Goal: Information Seeking & Learning: Find specific fact

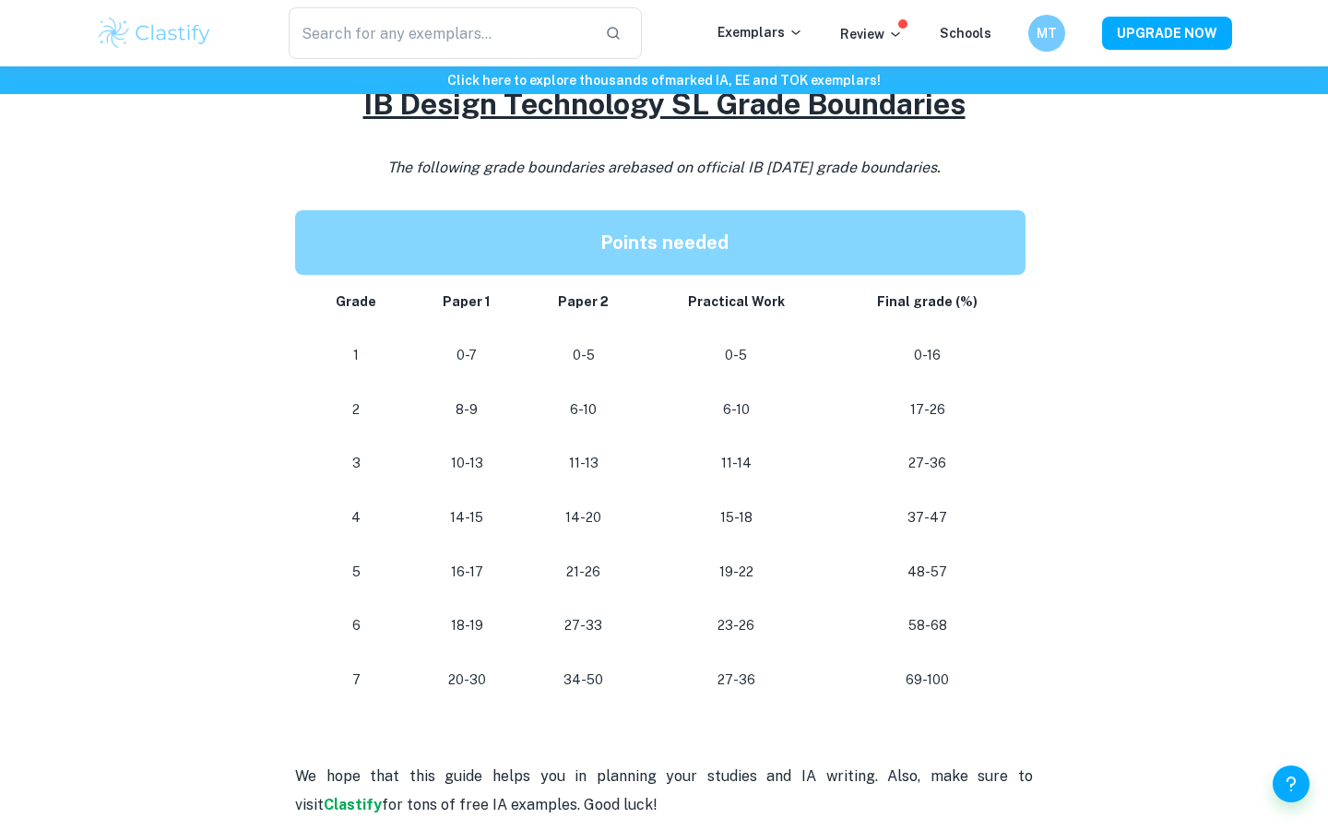
scroll to position [1528, 0]
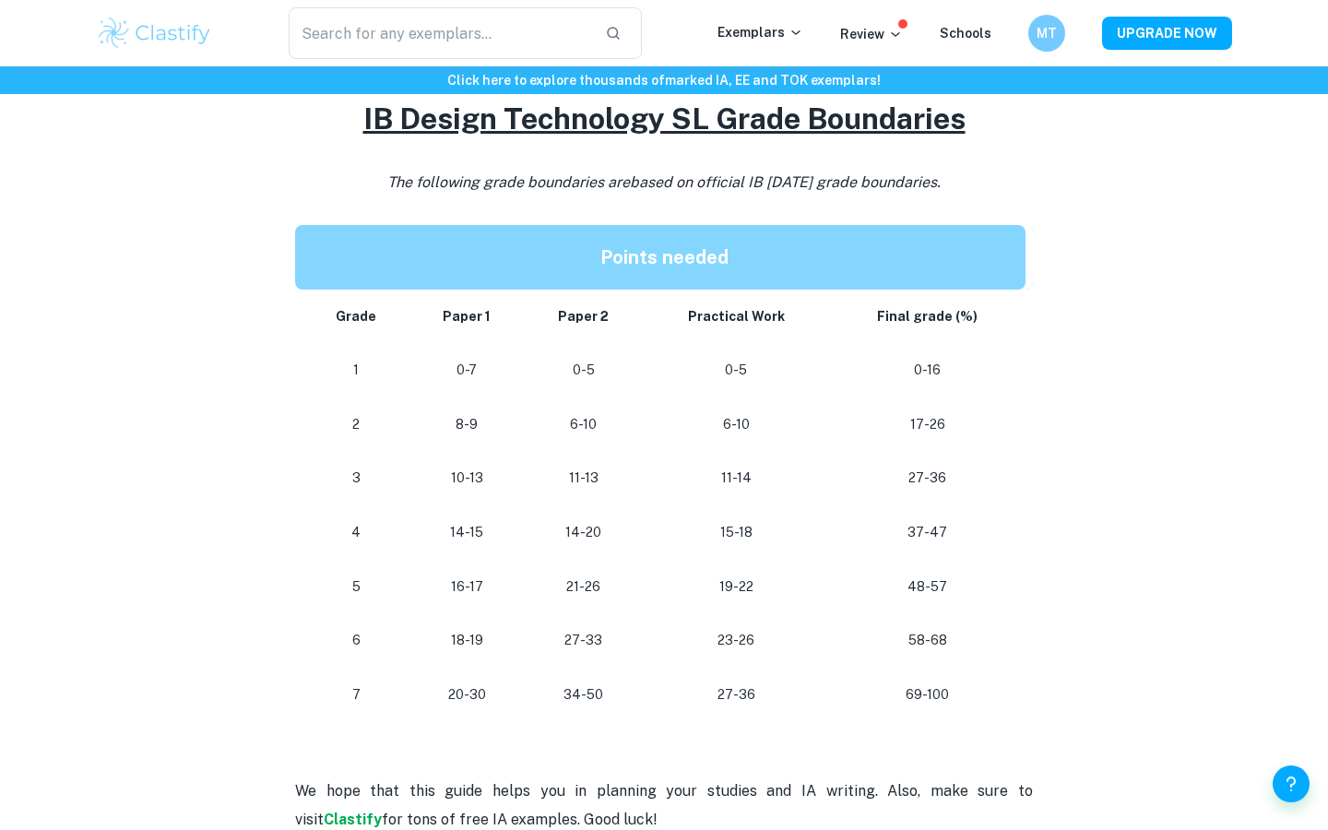
click at [736, 682] on p "27-36" at bounding box center [736, 694] width 158 height 25
click at [464, 628] on p "18-19" at bounding box center [466, 640] width 85 height 25
click at [474, 628] on p "18-19" at bounding box center [466, 640] width 85 height 25
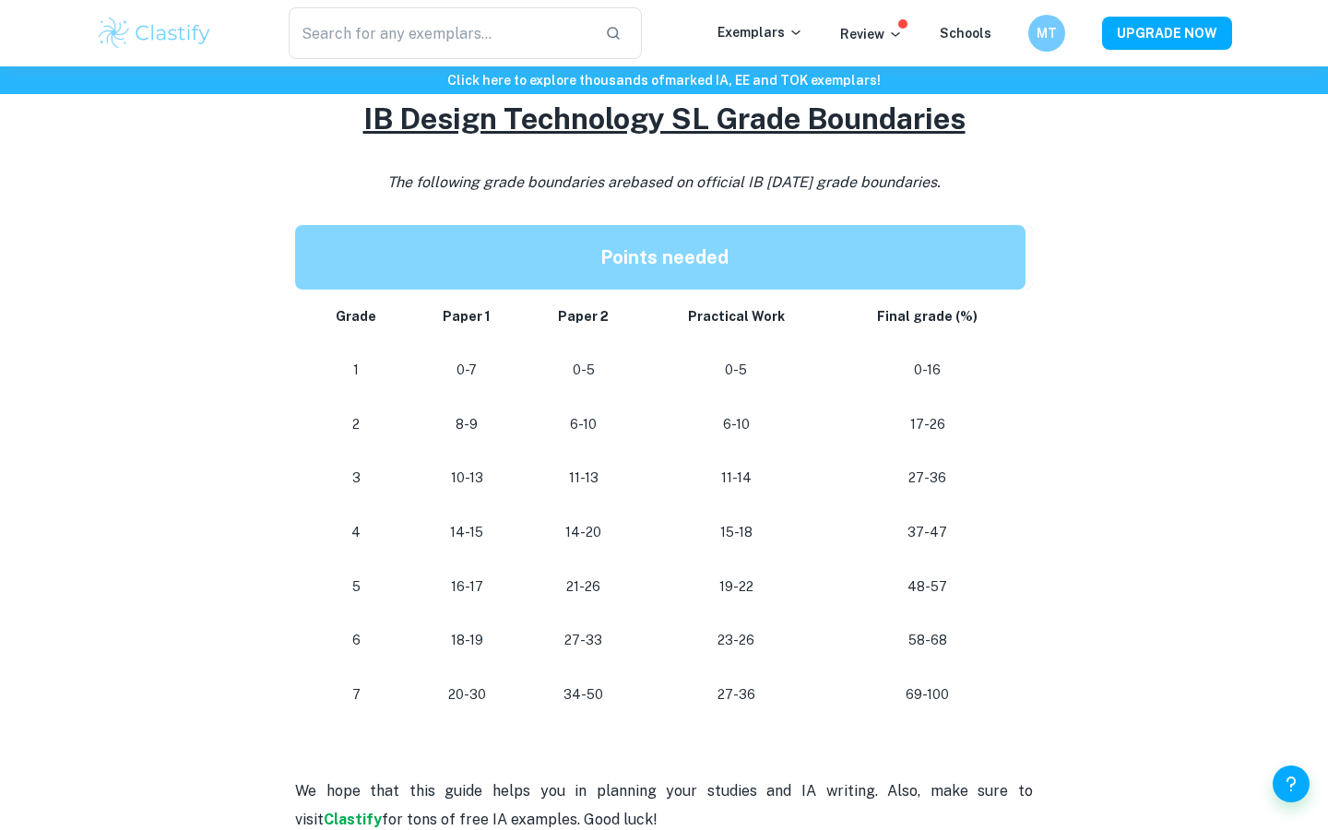
click at [474, 628] on p "18-19" at bounding box center [466, 640] width 85 height 25
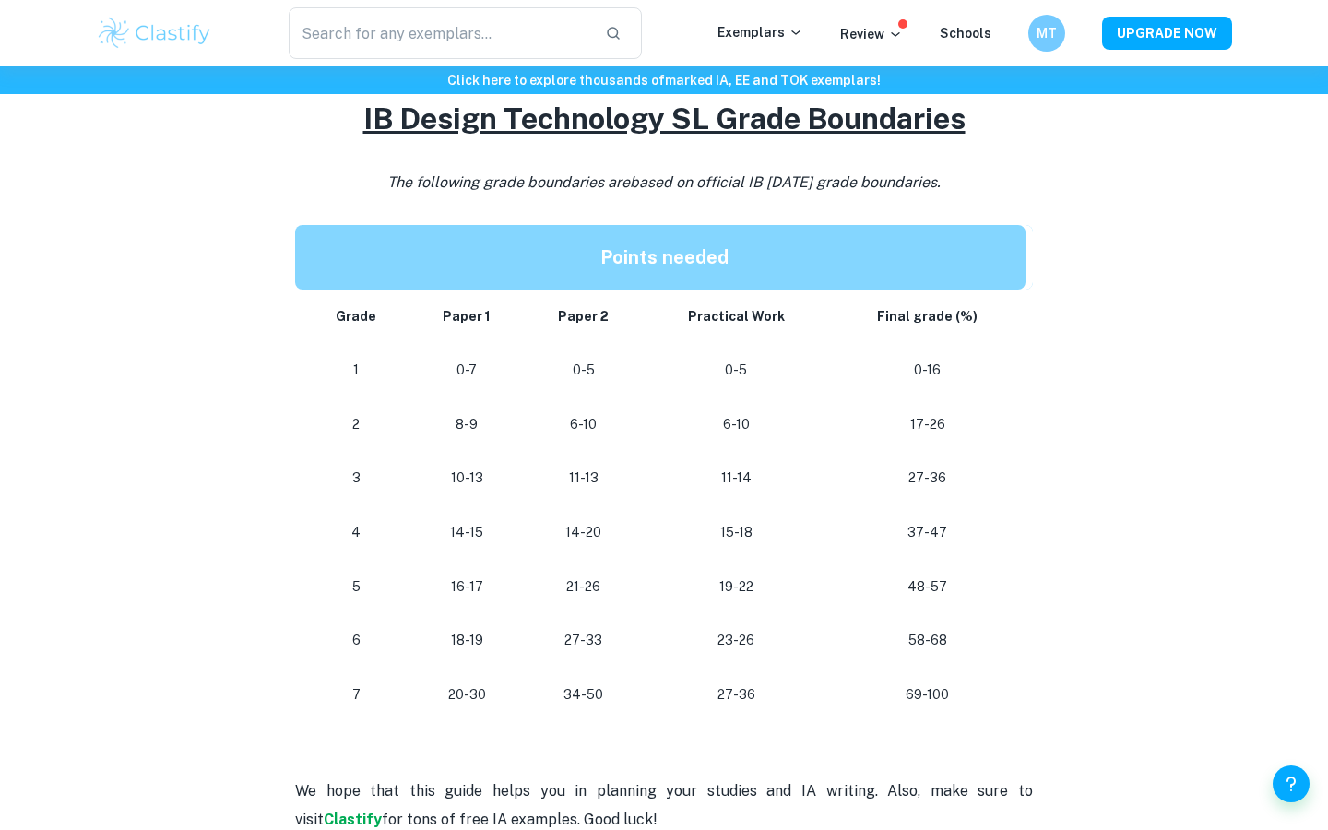
click at [754, 721] on p at bounding box center [664, 735] width 738 height 28
click at [589, 680] on td "34-50" at bounding box center [583, 695] width 119 height 54
click at [538, 690] on td "34-50" at bounding box center [583, 695] width 119 height 54
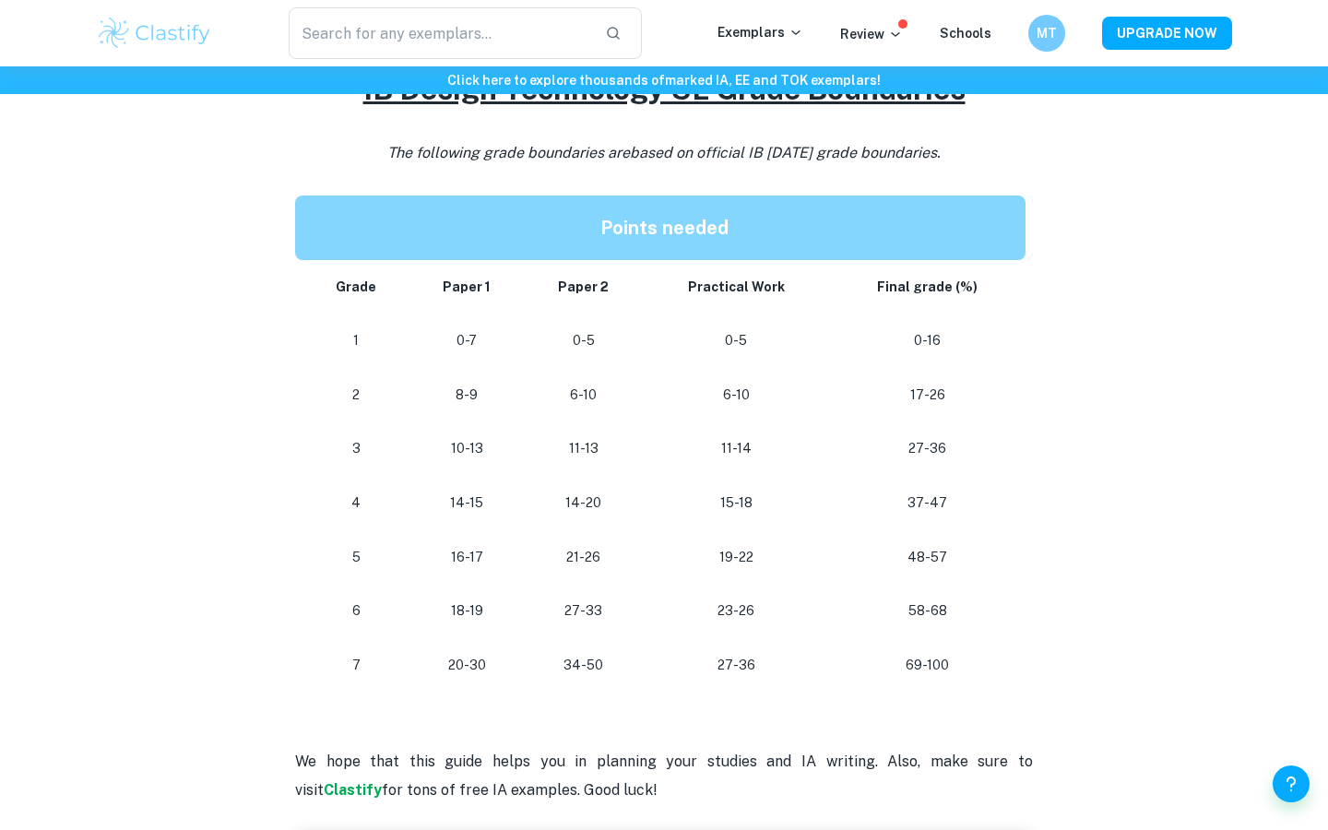
scroll to position [1564, 0]
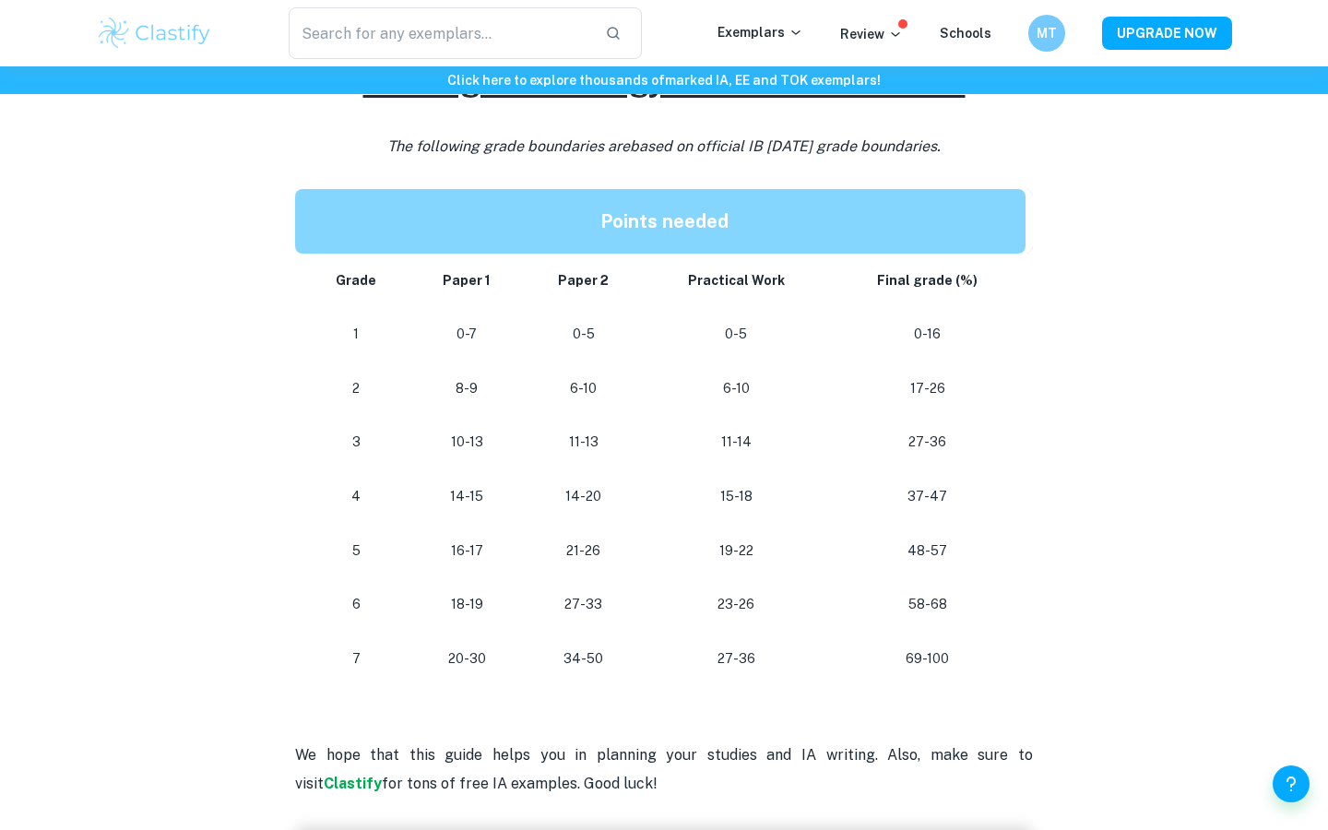
click at [469, 646] on p "20-30" at bounding box center [466, 658] width 85 height 25
click at [452, 646] on p "20-30" at bounding box center [466, 658] width 85 height 25
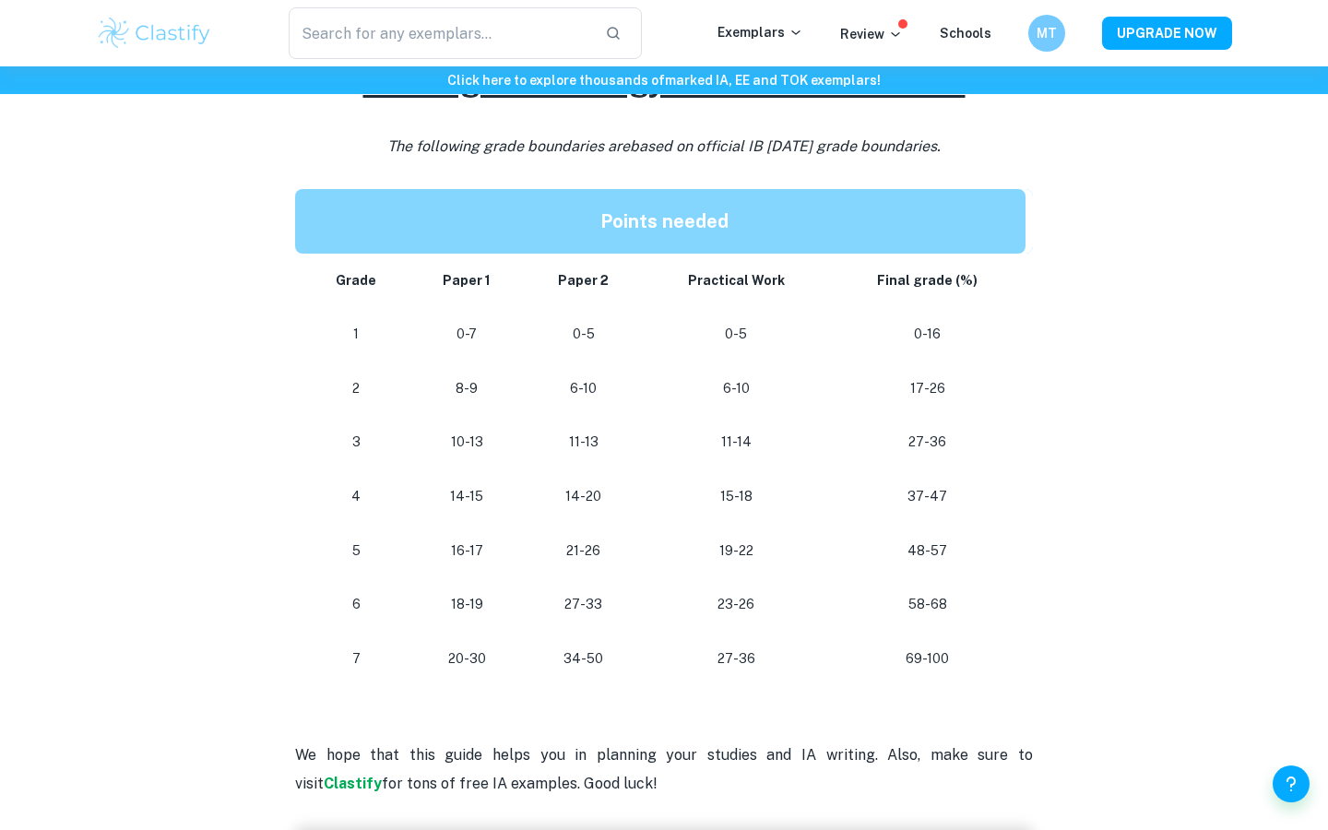
click at [461, 597] on td "18-19" at bounding box center [466, 604] width 114 height 54
click at [461, 592] on p "18-19" at bounding box center [466, 604] width 85 height 25
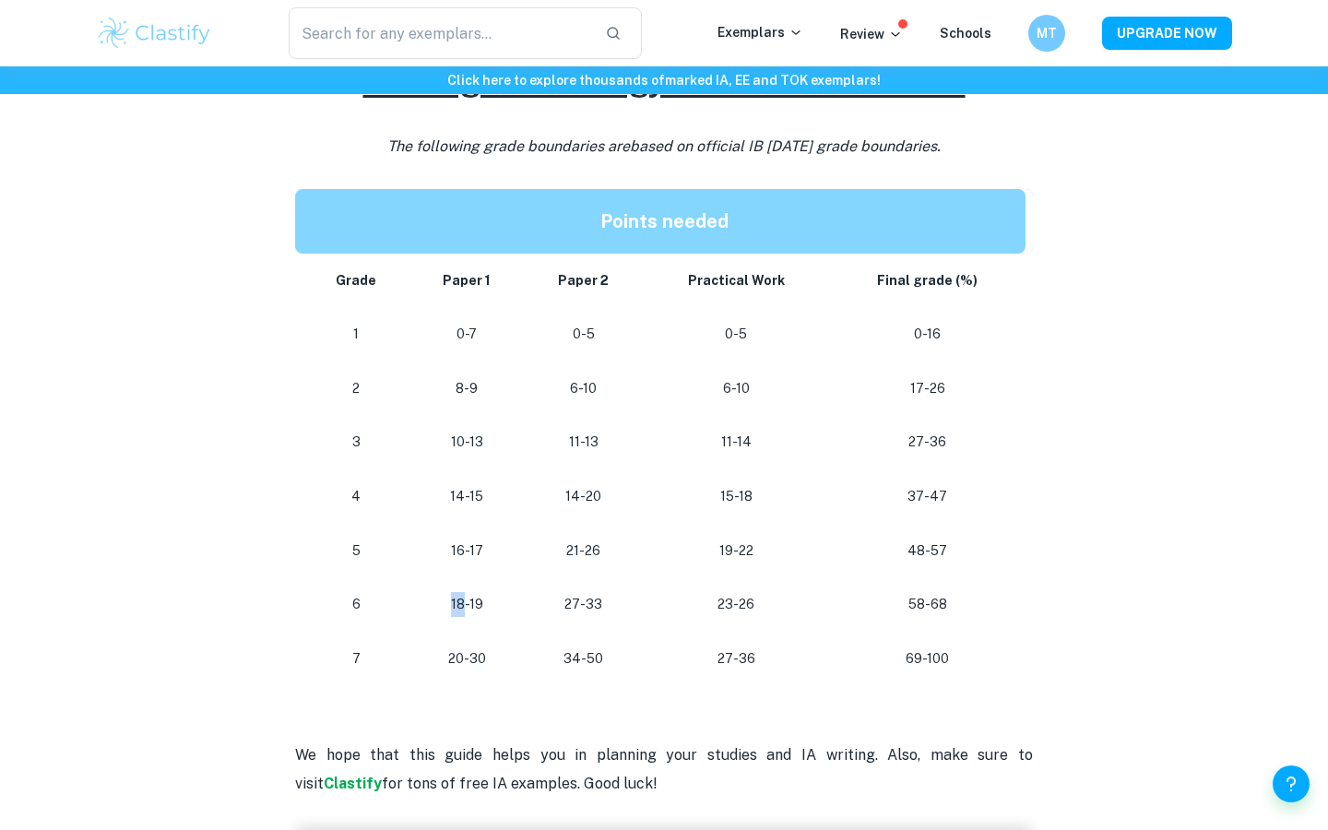
click at [461, 592] on p "18-19" at bounding box center [466, 604] width 85 height 25
click at [441, 632] on td "20-30" at bounding box center [466, 659] width 114 height 54
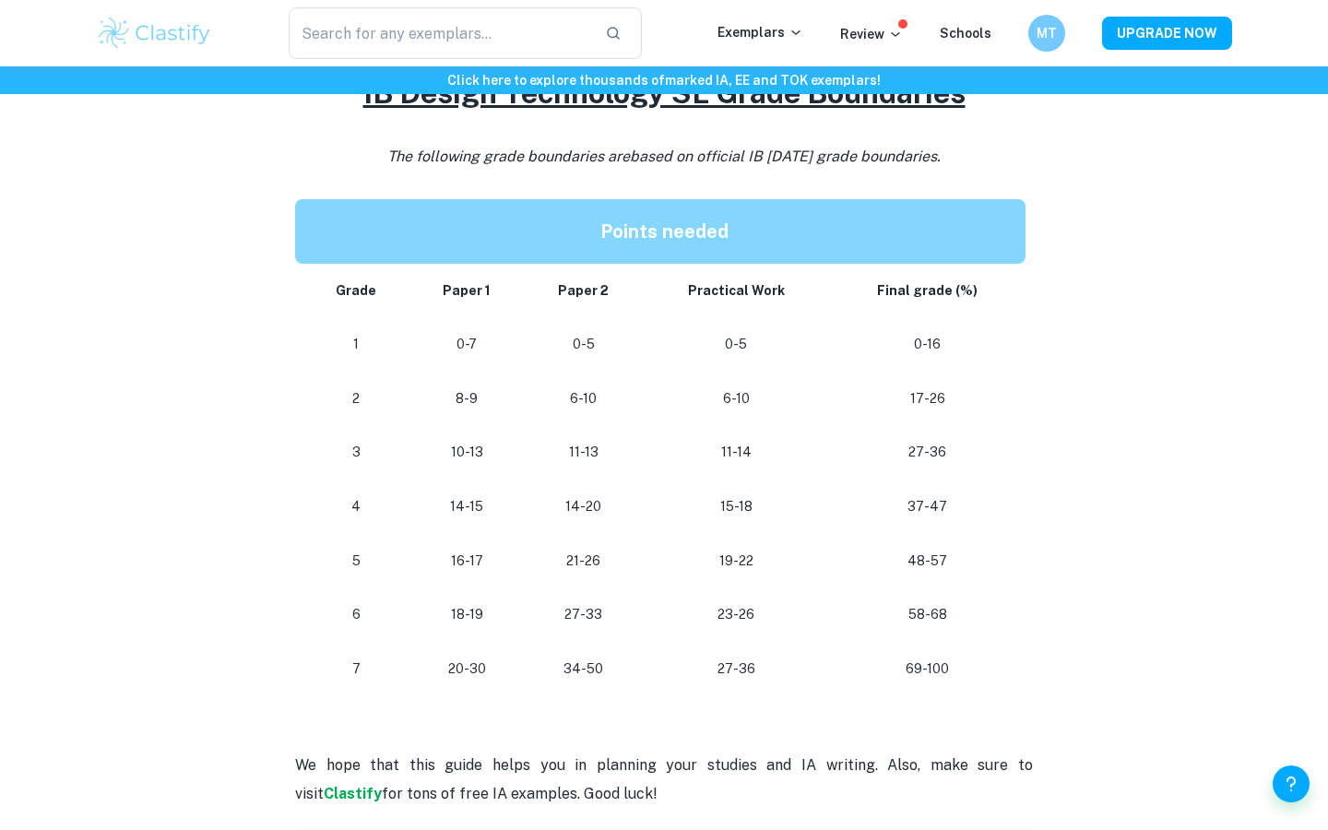
scroll to position [1543, 0]
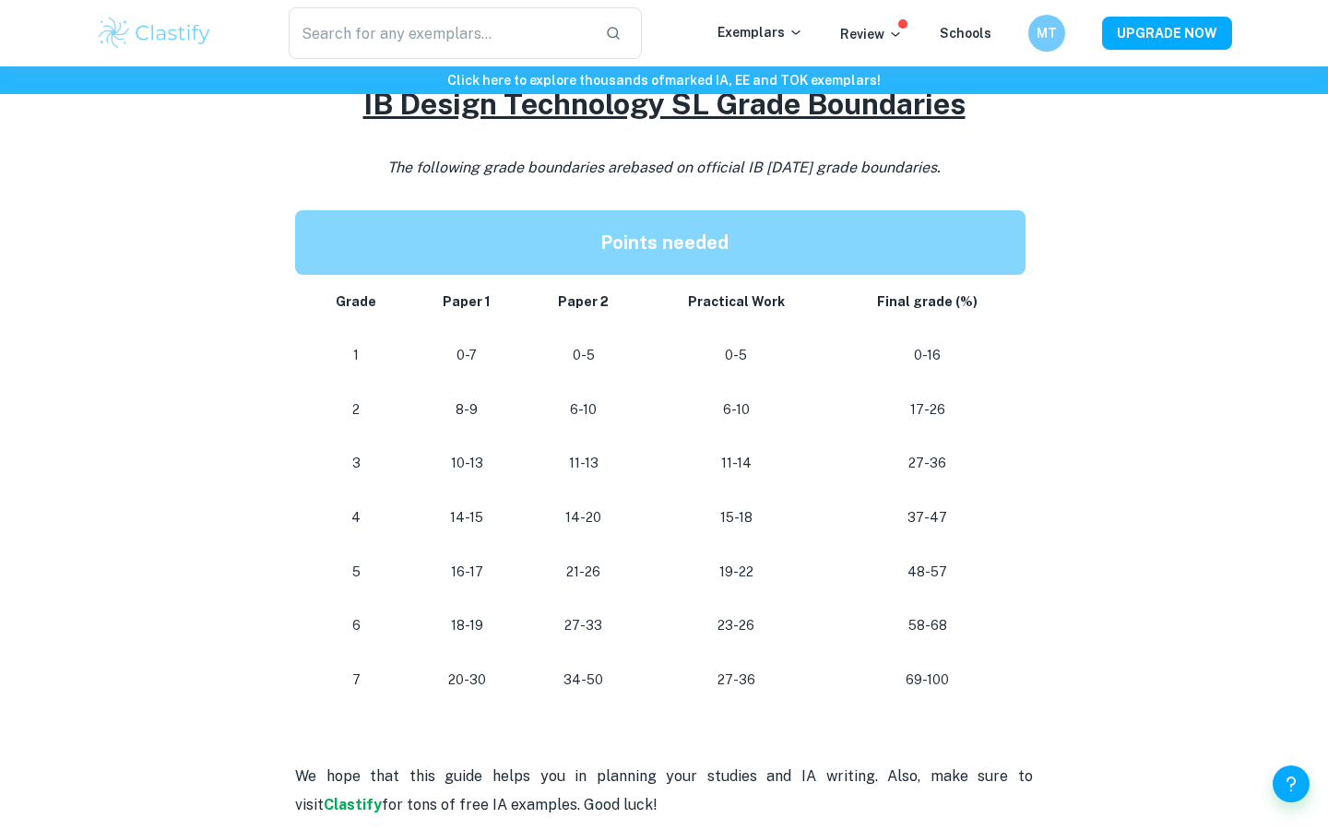
click at [586, 668] on p "34-50" at bounding box center [582, 680] width 89 height 25
click at [597, 664] on td "34-50" at bounding box center [583, 680] width 119 height 54
click at [742, 668] on p "27-36" at bounding box center [736, 680] width 158 height 25
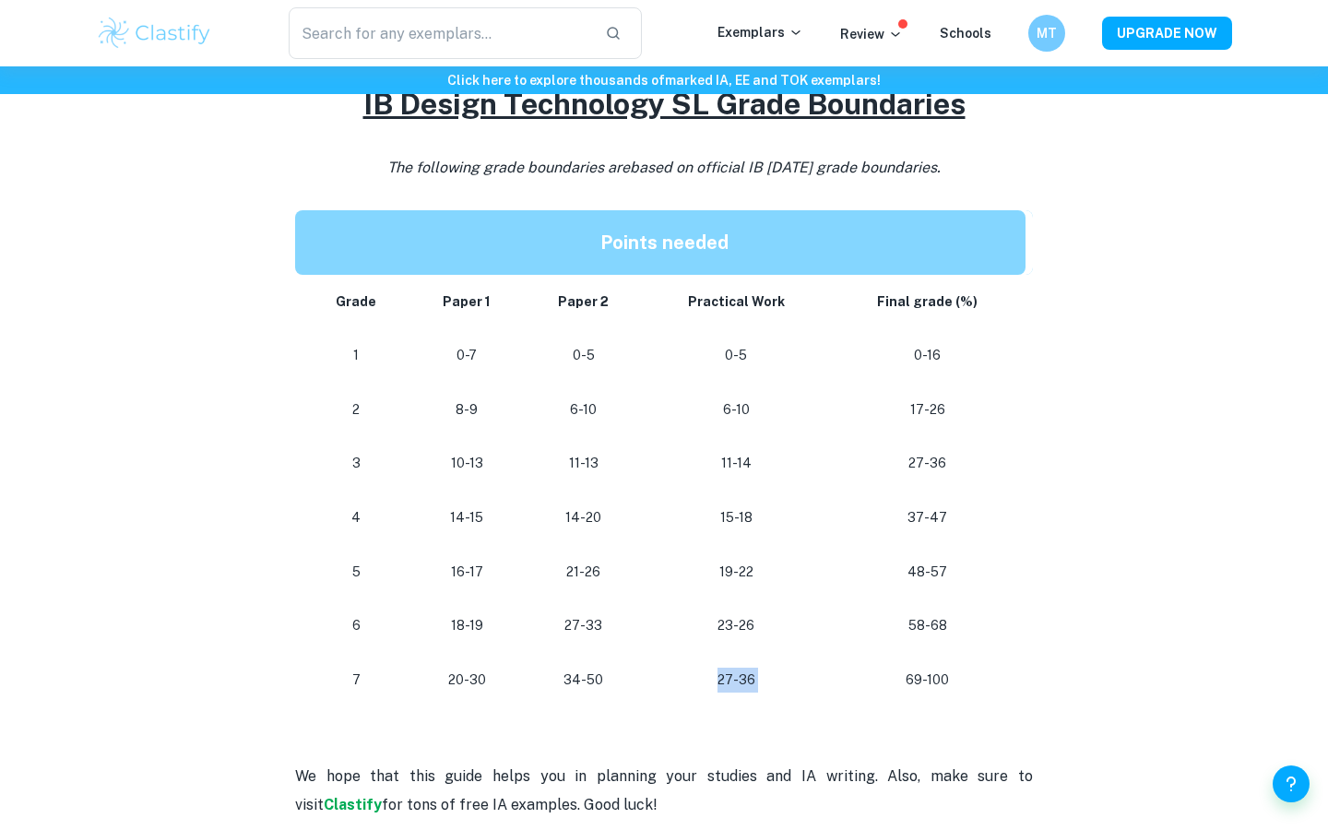
click at [742, 668] on p "27-36" at bounding box center [736, 680] width 158 height 25
click at [806, 667] on td "27-36" at bounding box center [736, 680] width 187 height 54
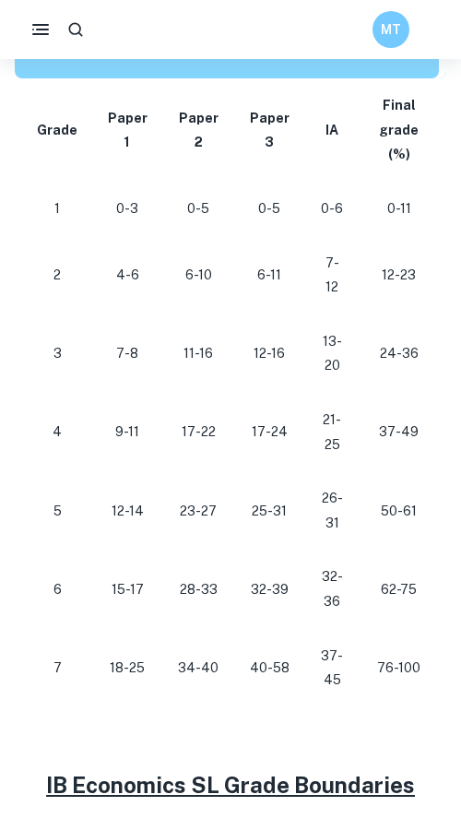
scroll to position [1027, 0]
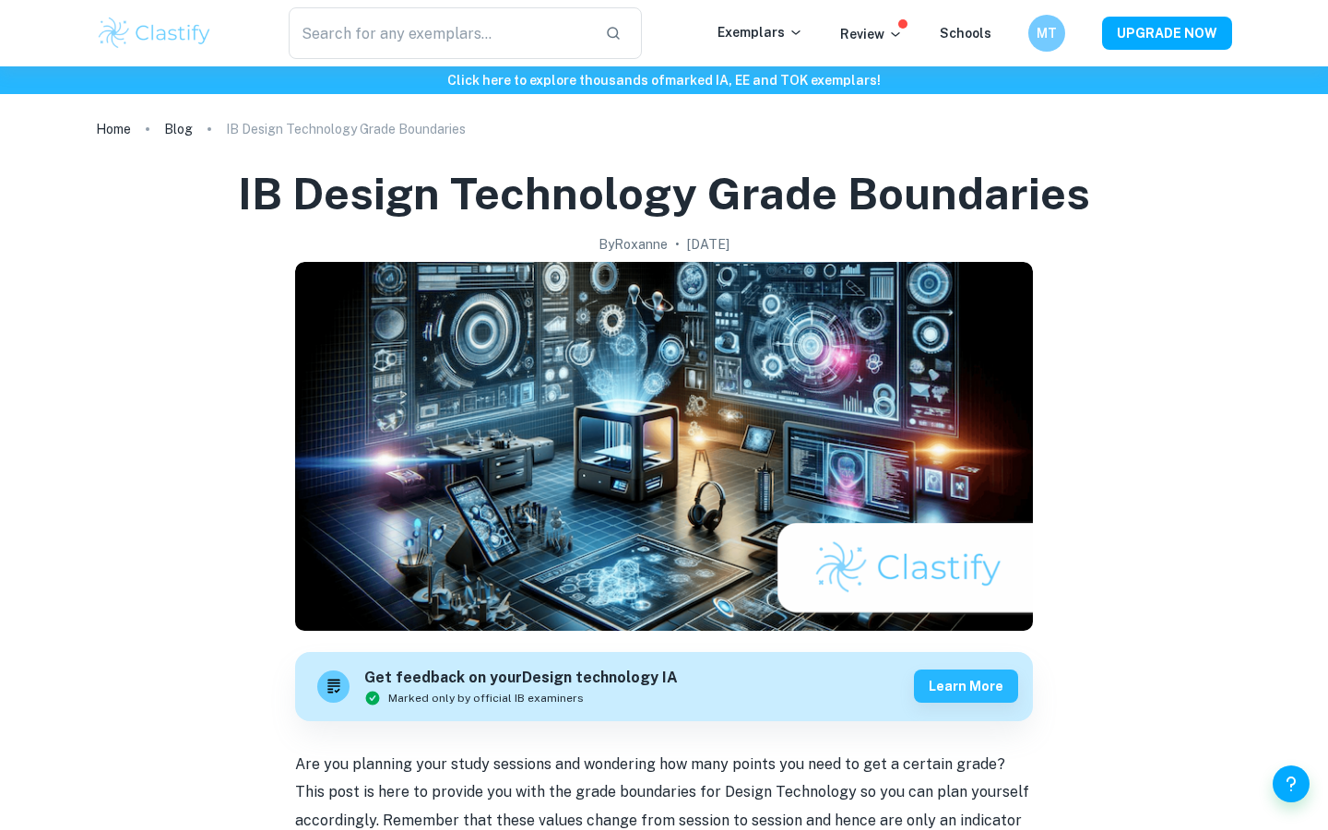
scroll to position [1543, 0]
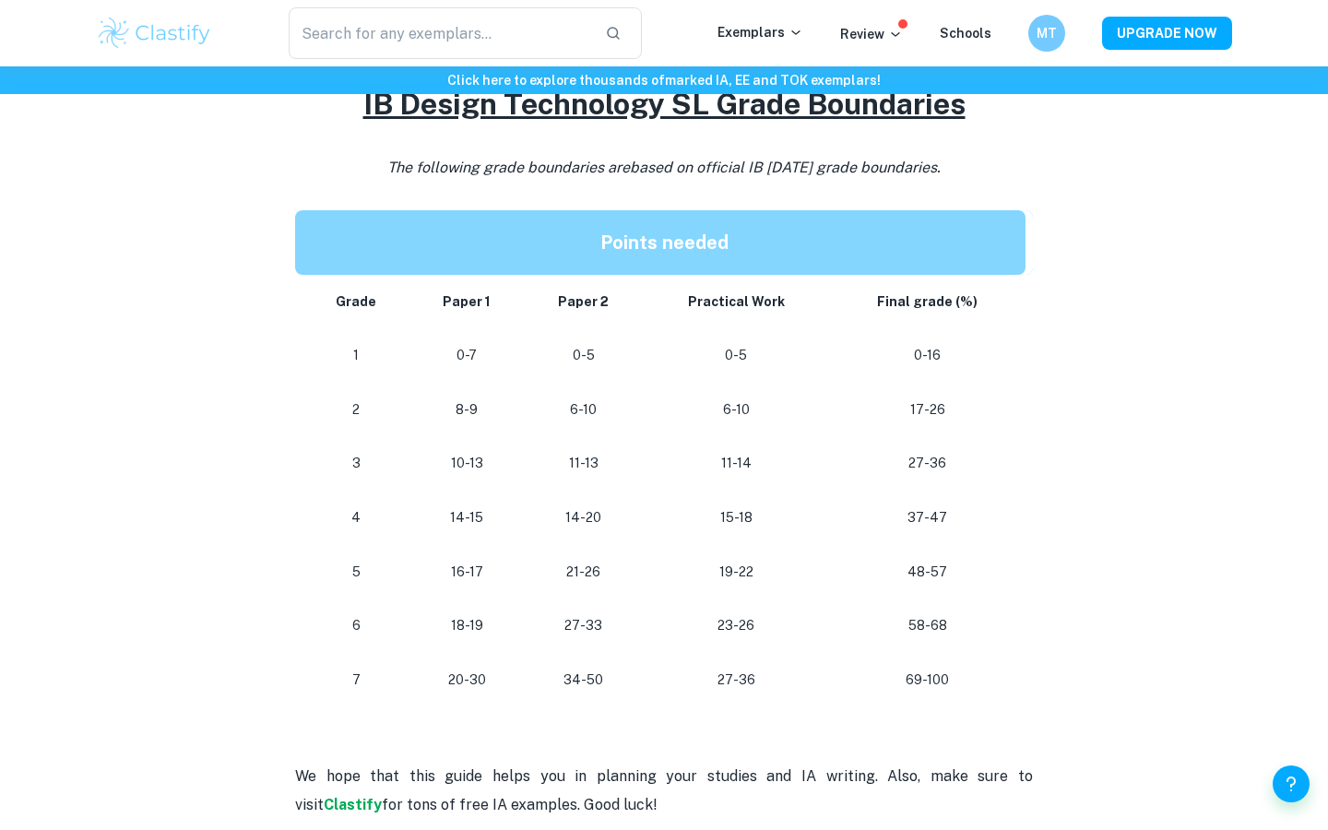
drag, startPoint x: 0, startPoint y: 0, endPoint x: 720, endPoint y: 657, distance: 975.1
click at [720, 668] on p "27-36" at bounding box center [736, 680] width 158 height 25
click at [787, 706] on p at bounding box center [664, 720] width 738 height 28
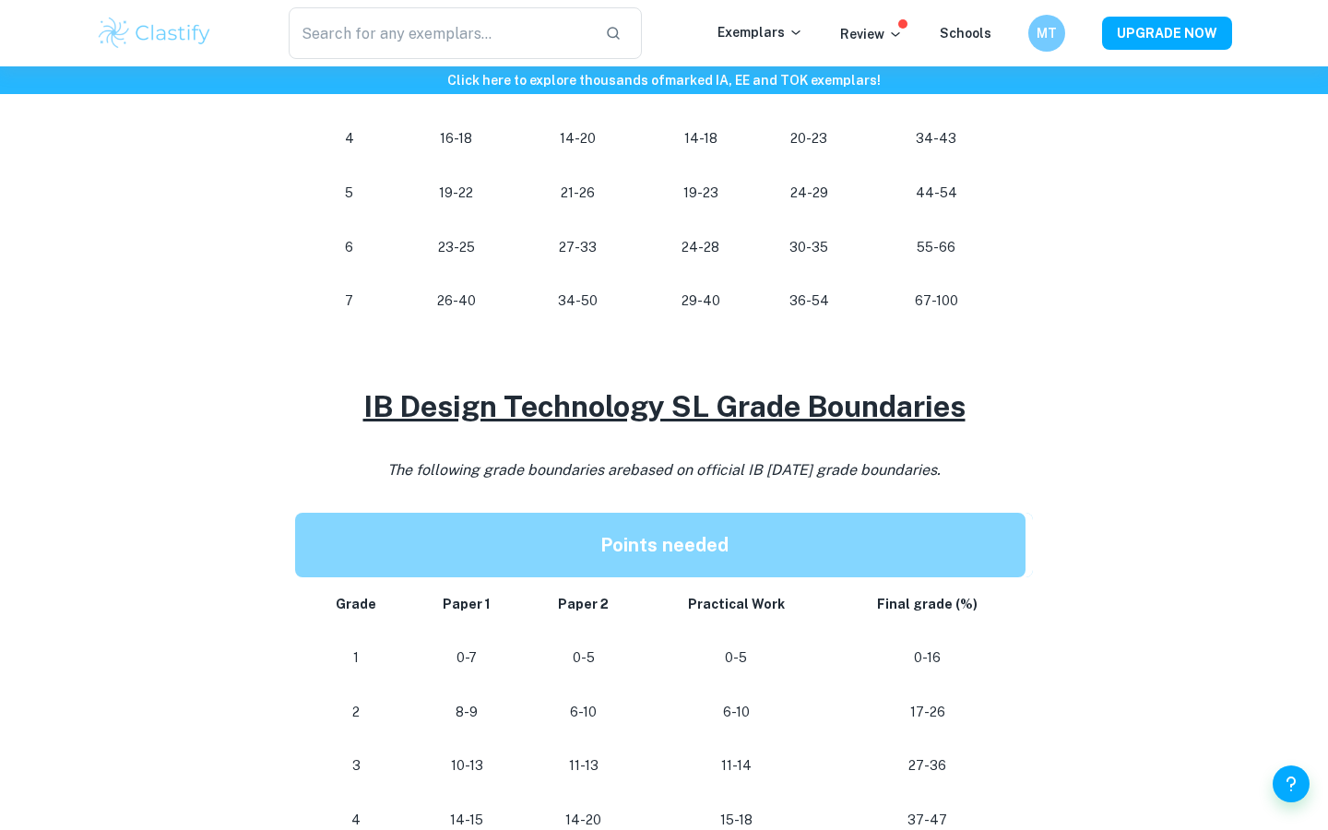
scroll to position [1244, 0]
